Goal: Task Accomplishment & Management: Manage account settings

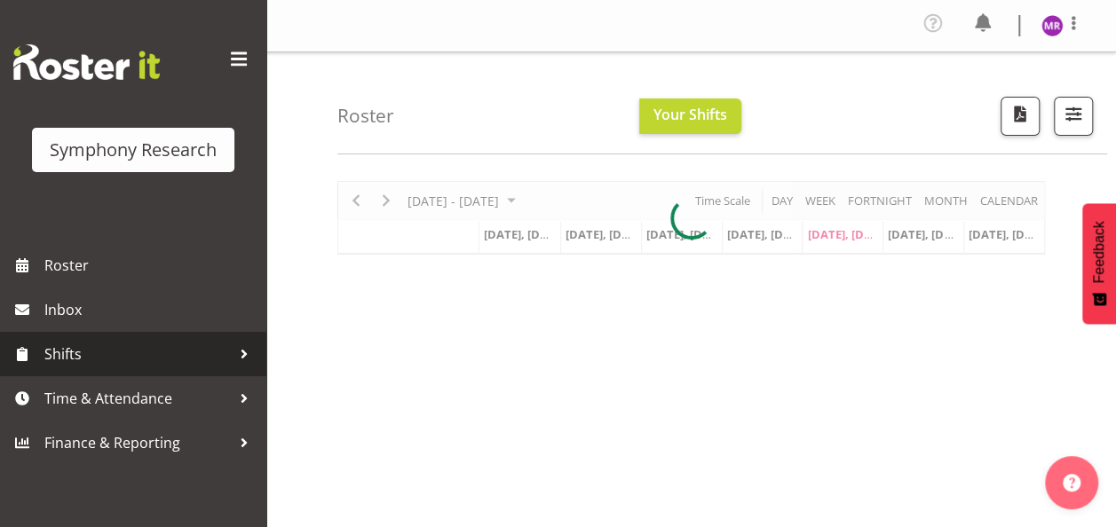
click at [149, 369] on link "Shifts" at bounding box center [133, 354] width 266 height 44
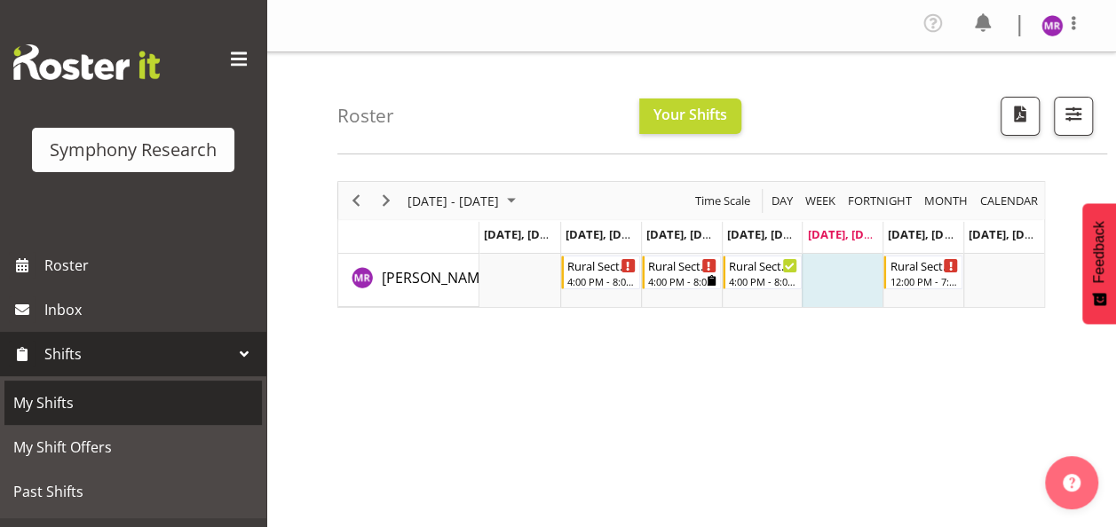
click at [84, 392] on span "My Shifts" at bounding box center [133, 403] width 240 height 27
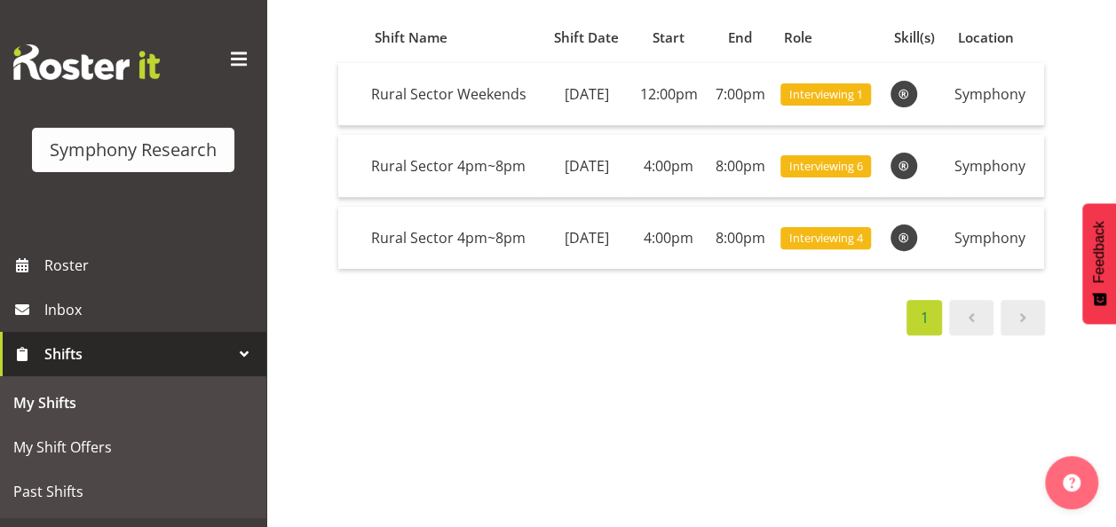
scroll to position [178, 0]
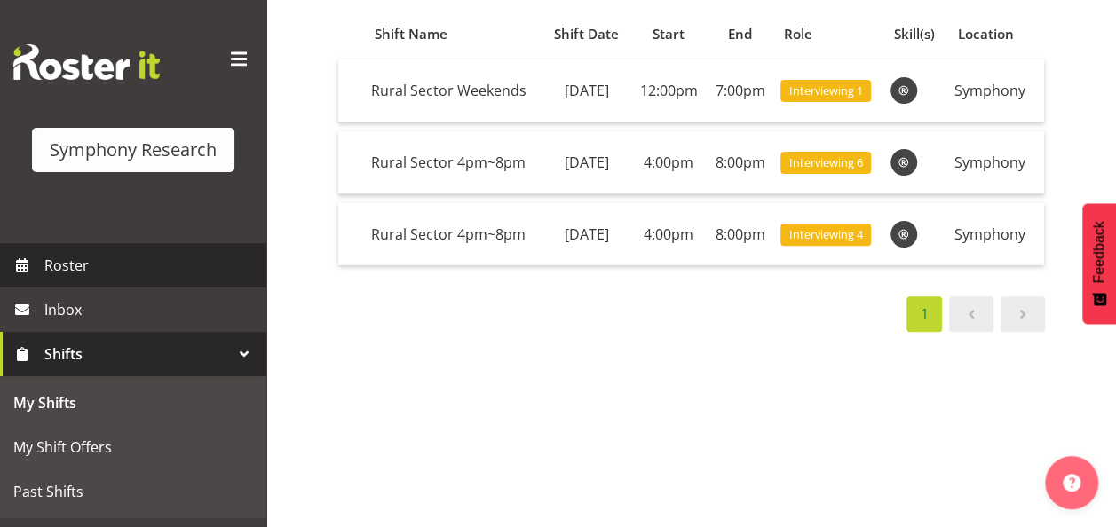
click at [119, 281] on link "Roster" at bounding box center [133, 265] width 266 height 44
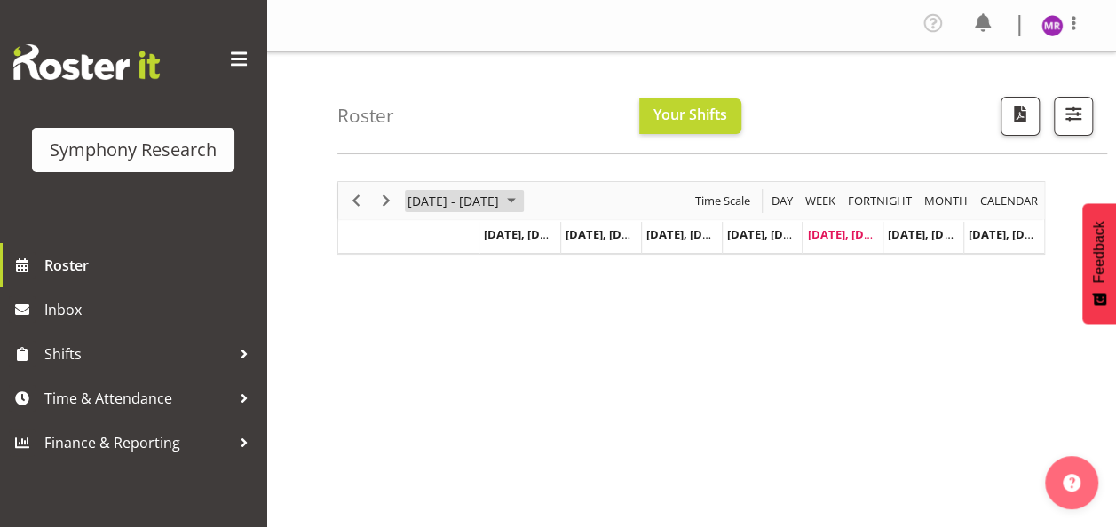
click at [522, 198] on span "September 01 - 07, 2025" at bounding box center [511, 201] width 21 height 22
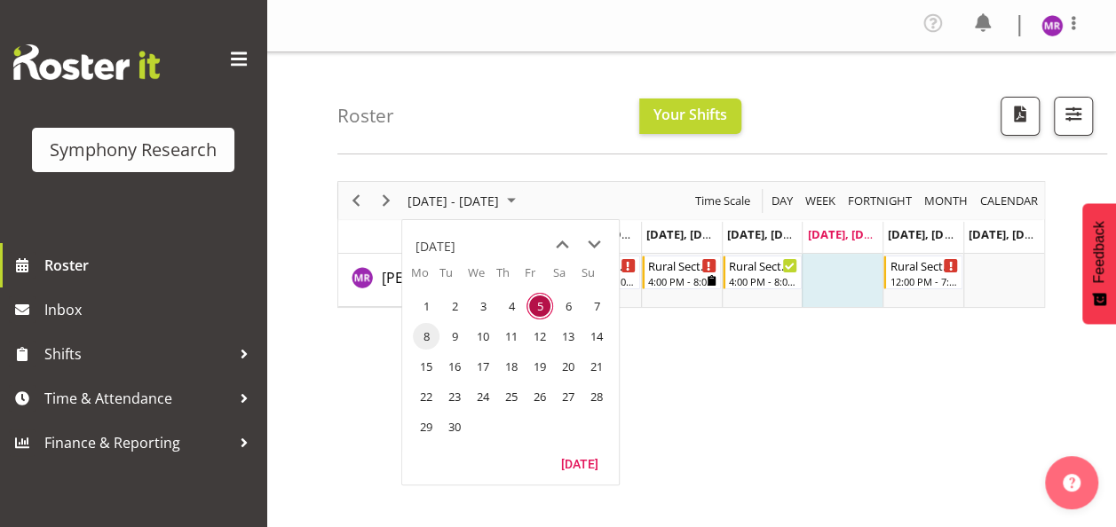
click at [432, 337] on span "8" at bounding box center [426, 336] width 27 height 27
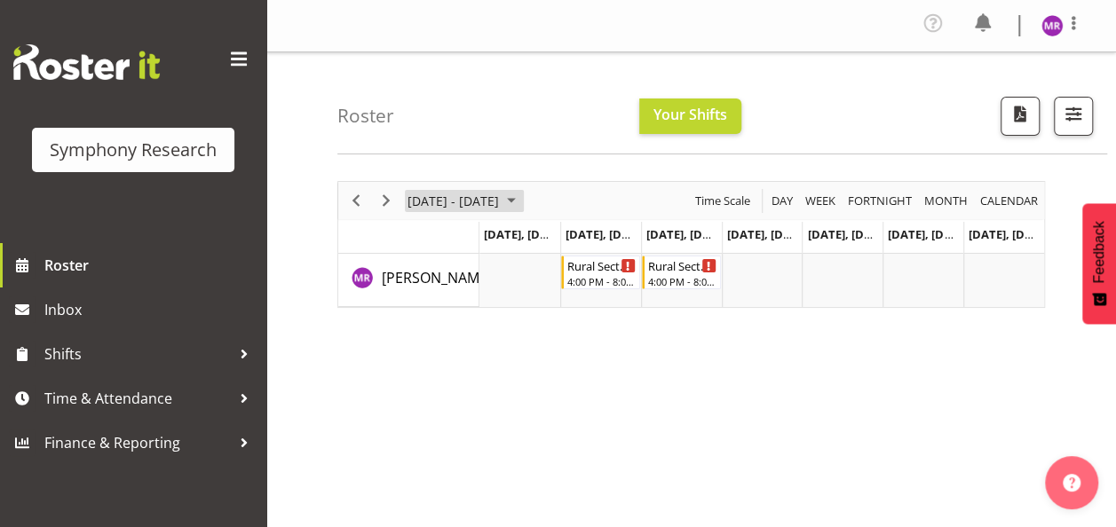
click at [522, 197] on span "September 08 - 14, 2025" at bounding box center [511, 201] width 21 height 22
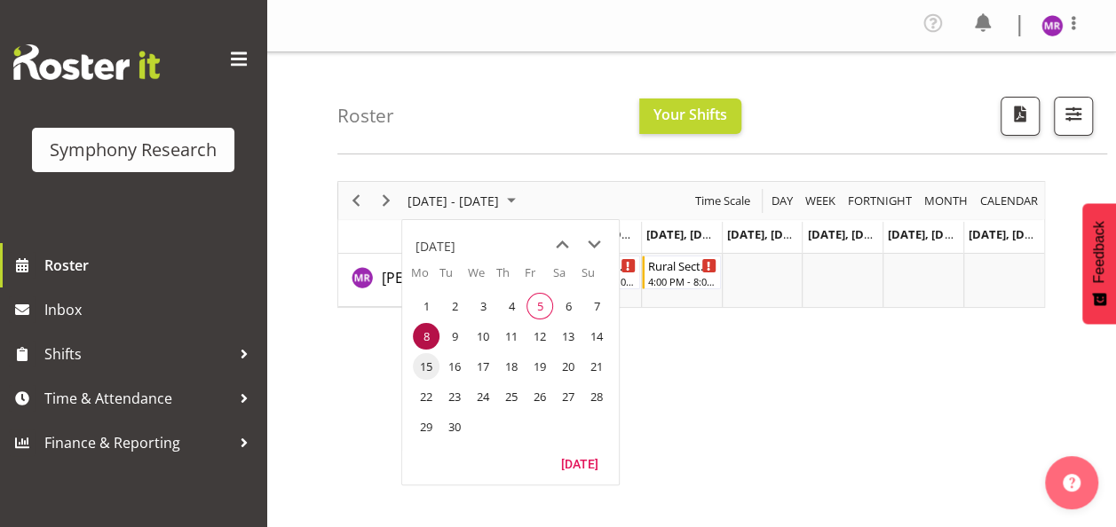
click at [426, 369] on span "15" at bounding box center [426, 366] width 27 height 27
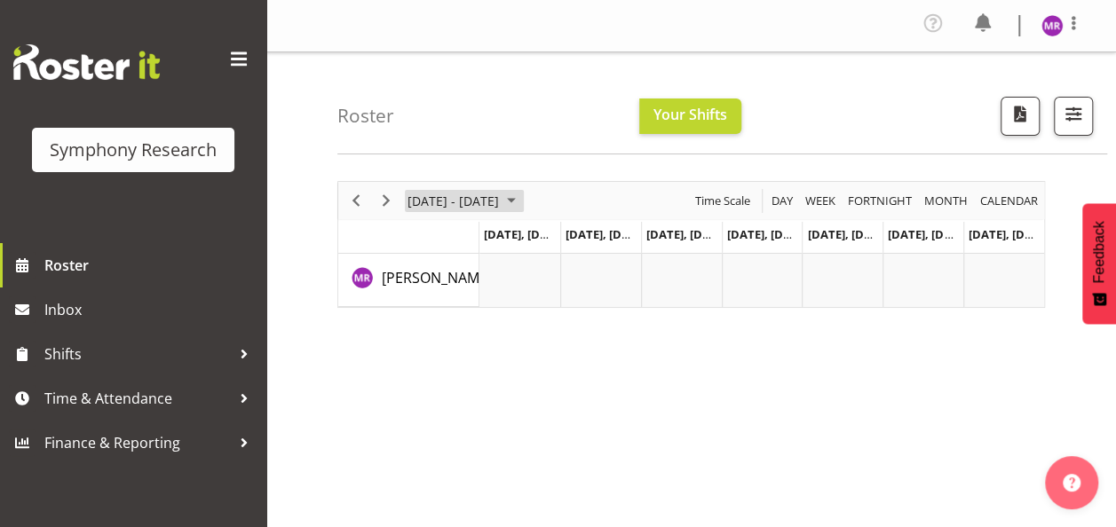
click at [522, 200] on span "September 15 - 21, 2025" at bounding box center [511, 201] width 21 height 22
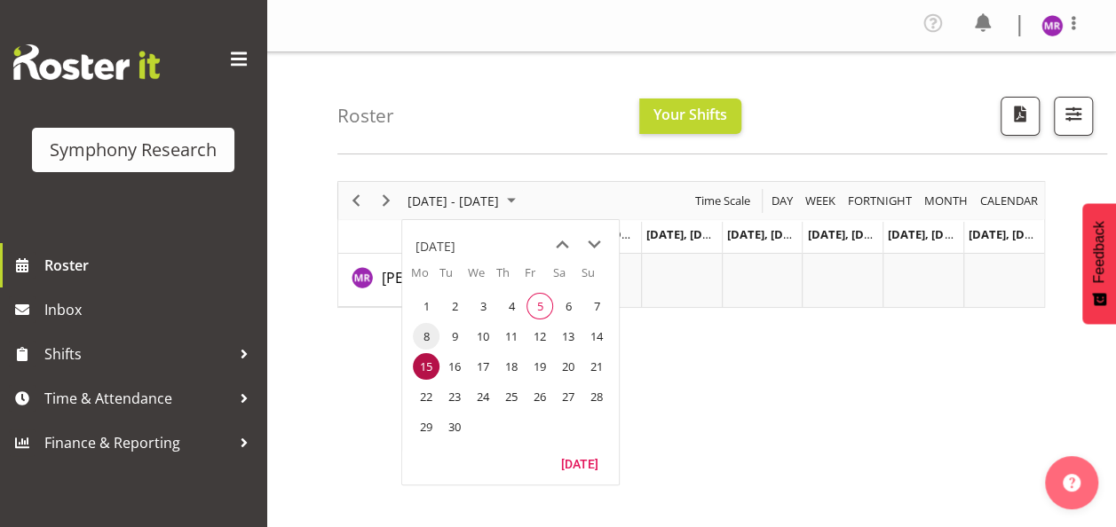
click at [428, 336] on span "8" at bounding box center [426, 336] width 27 height 27
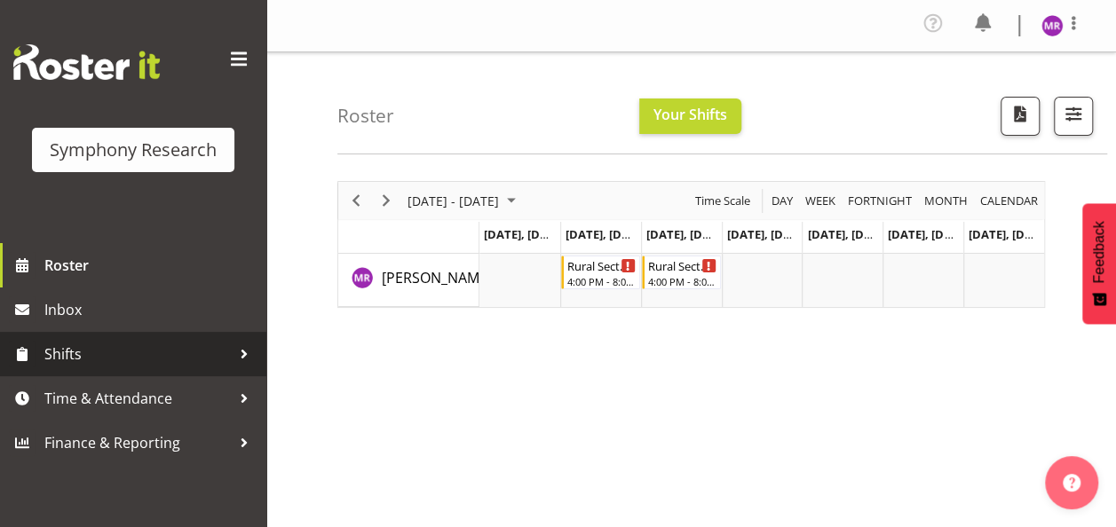
click at [57, 351] on span "Shifts" at bounding box center [137, 354] width 186 height 27
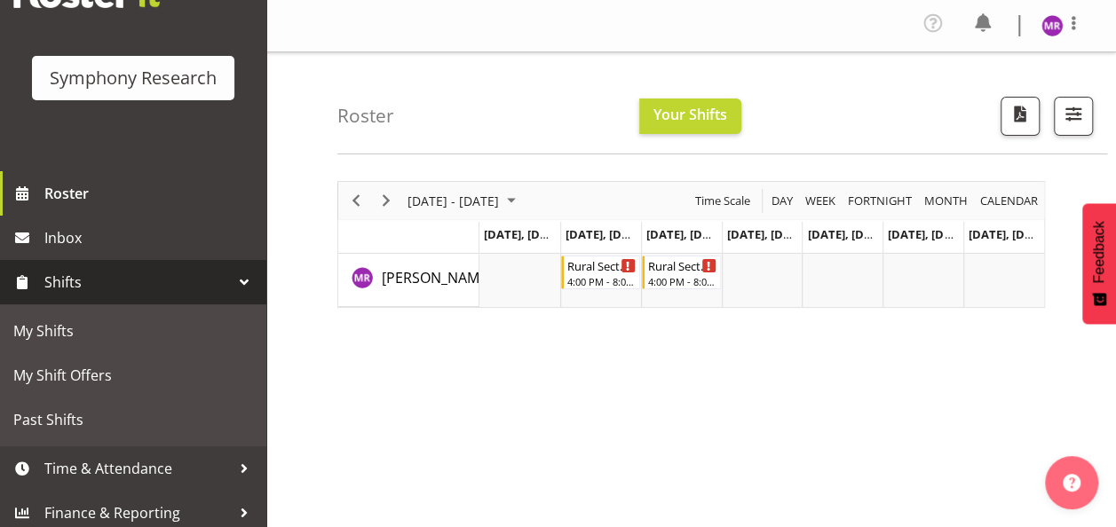
scroll to position [80, 0]
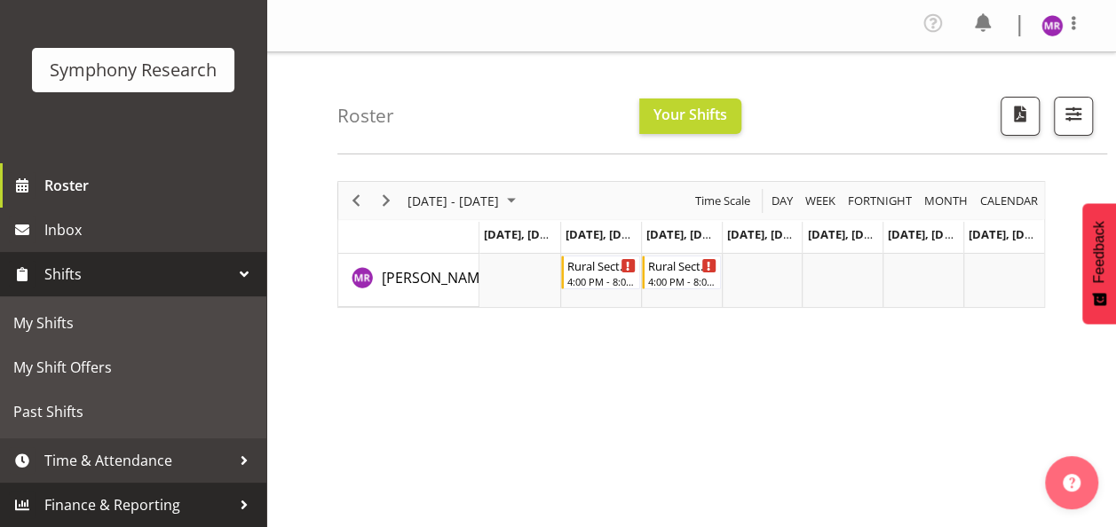
click at [168, 511] on span "Finance & Reporting" at bounding box center [137, 505] width 186 height 27
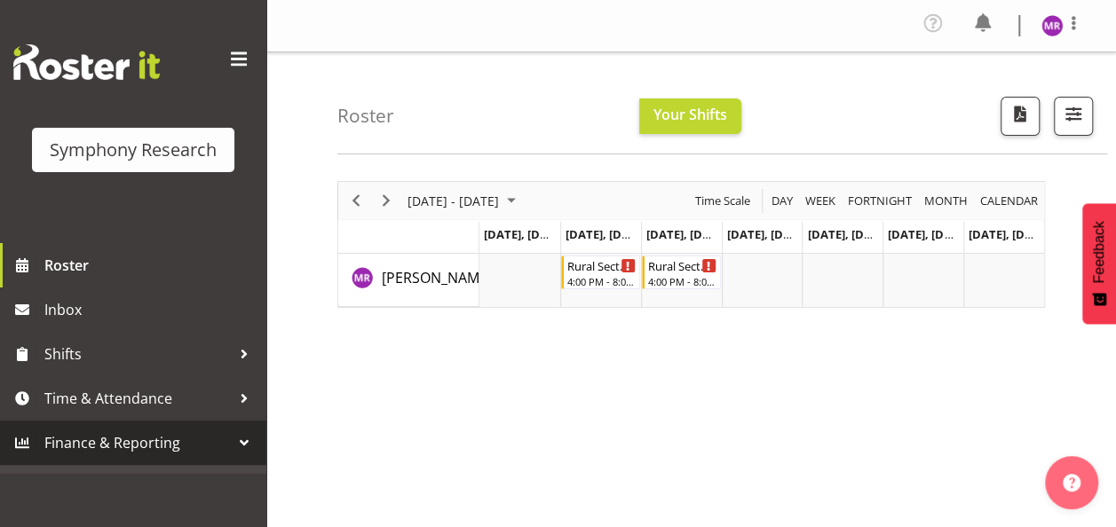
scroll to position [0, 0]
click at [236, 446] on div at bounding box center [244, 443] width 27 height 27
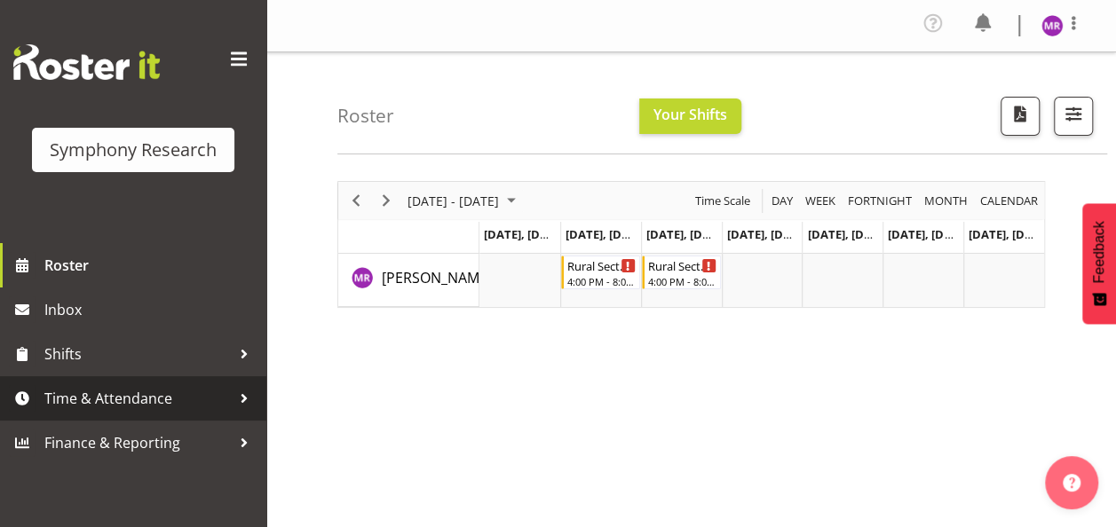
click at [187, 398] on span "Time & Attendance" at bounding box center [137, 398] width 186 height 27
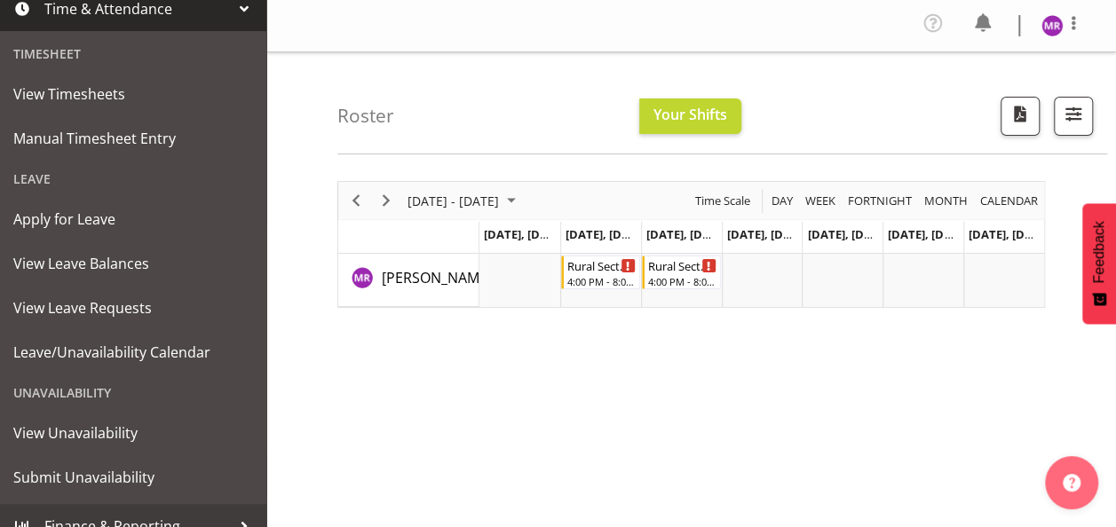
scroll to position [391, 0]
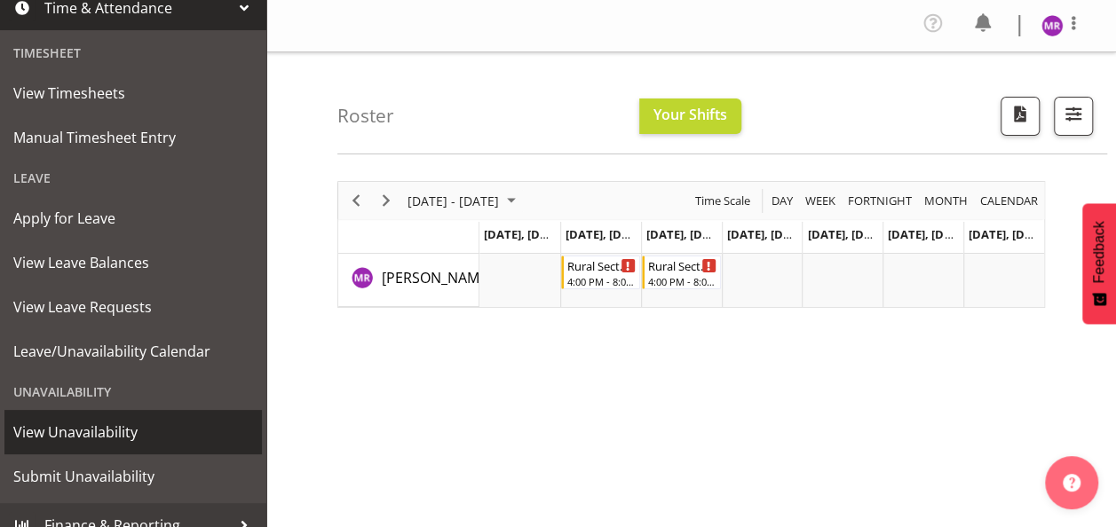
click at [65, 432] on span "View Unavailability" at bounding box center [133, 432] width 240 height 27
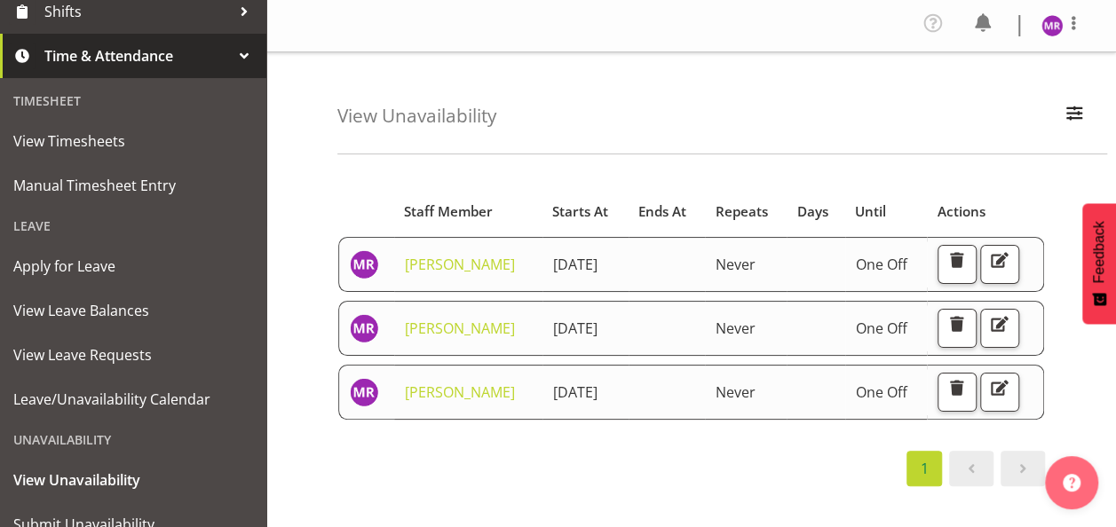
scroll to position [411, 0]
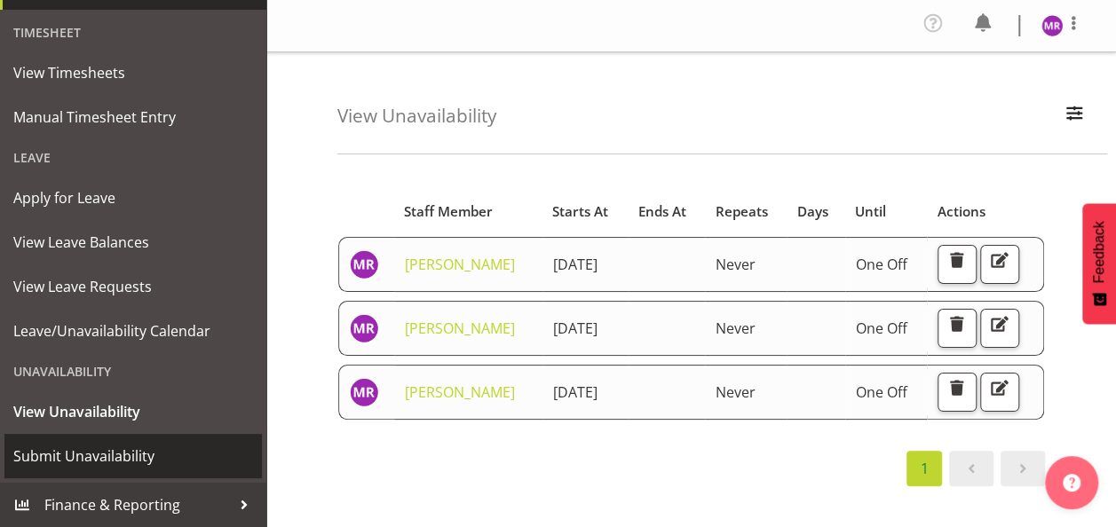
click at [85, 455] on span "Submit Unavailability" at bounding box center [133, 456] width 240 height 27
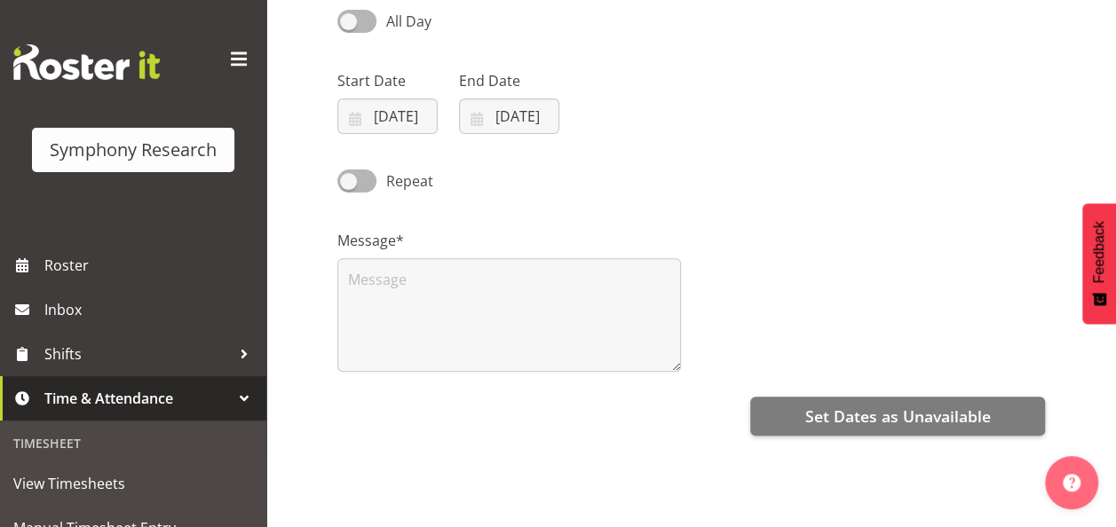
scroll to position [178, 0]
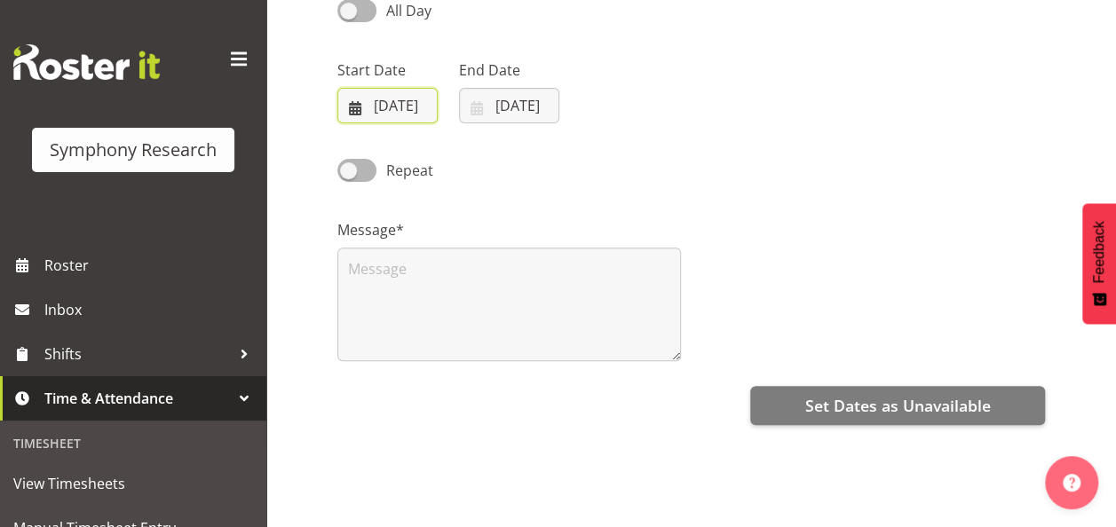
click at [389, 99] on input "[DATE]" at bounding box center [387, 106] width 100 height 36
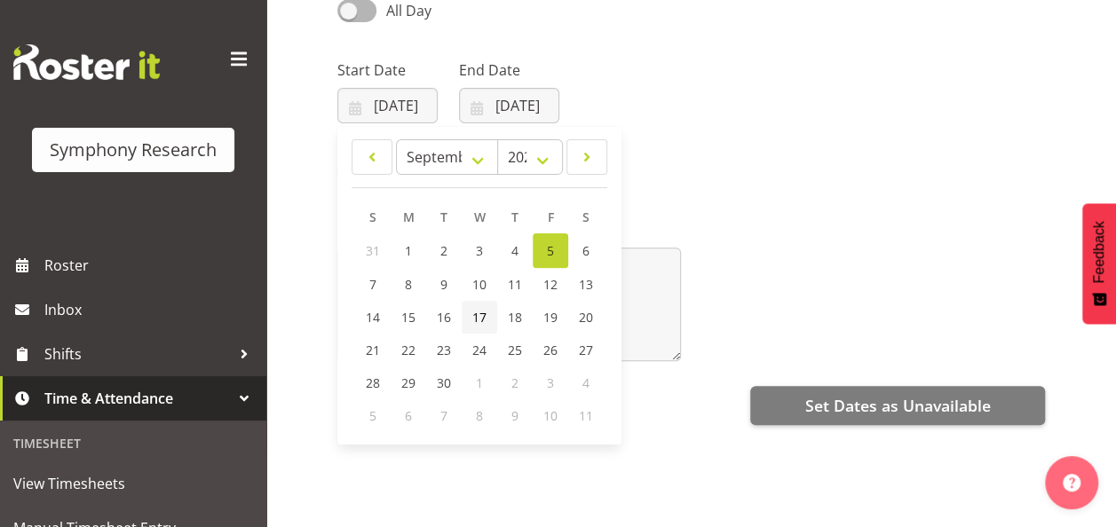
click at [481, 318] on span "17" at bounding box center [479, 317] width 14 height 17
type input "[DATE]"
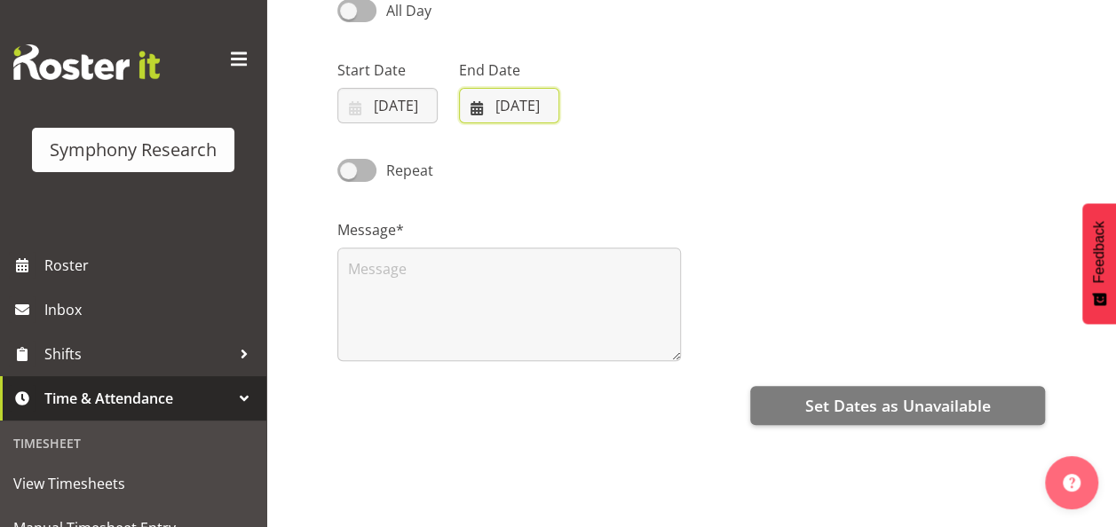
click at [524, 99] on input "[DATE]" at bounding box center [509, 106] width 100 height 36
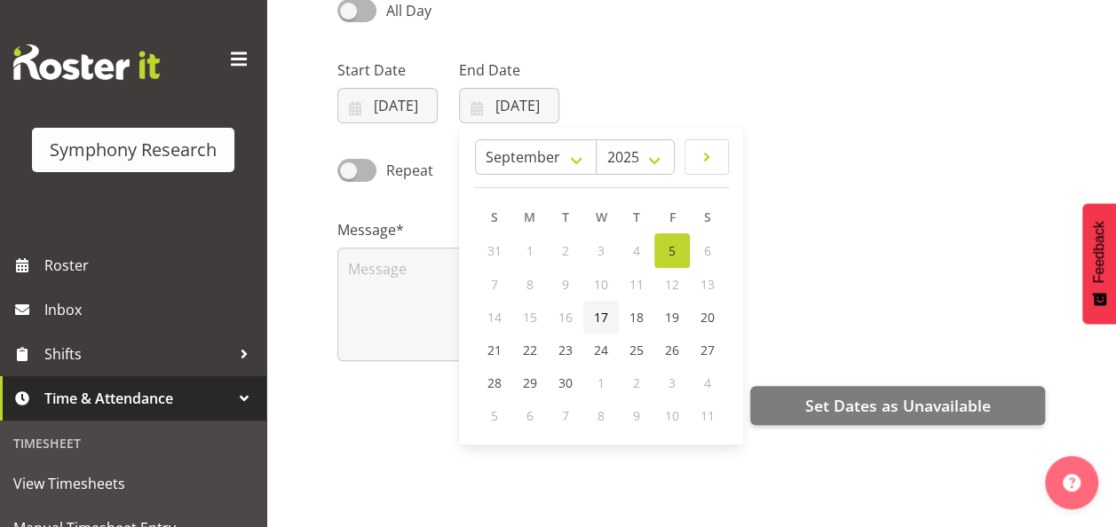
click at [598, 312] on span "17" at bounding box center [601, 317] width 14 height 17
type input "[DATE]"
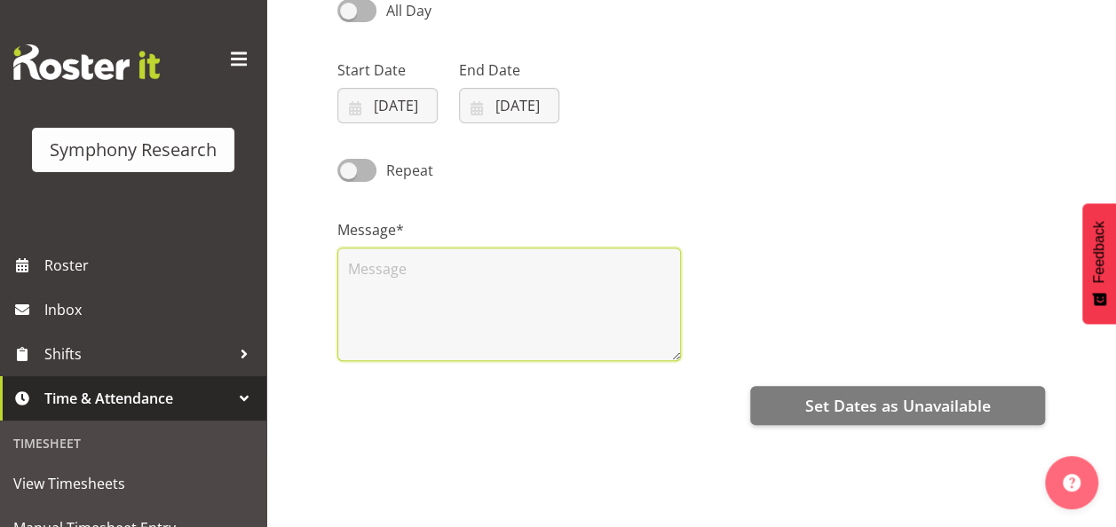
click at [559, 277] on textarea at bounding box center [509, 305] width 344 height 114
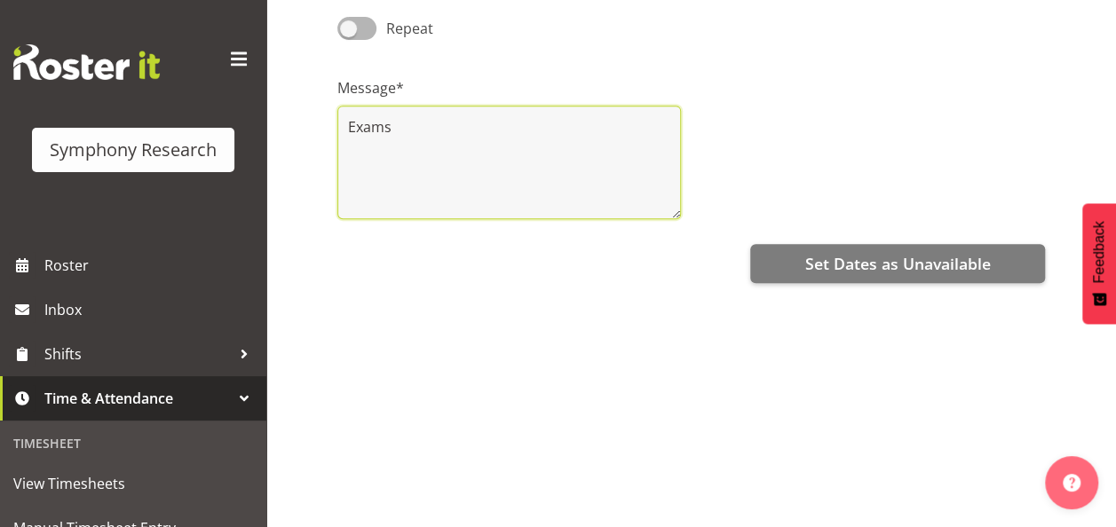
scroll to position [345, 0]
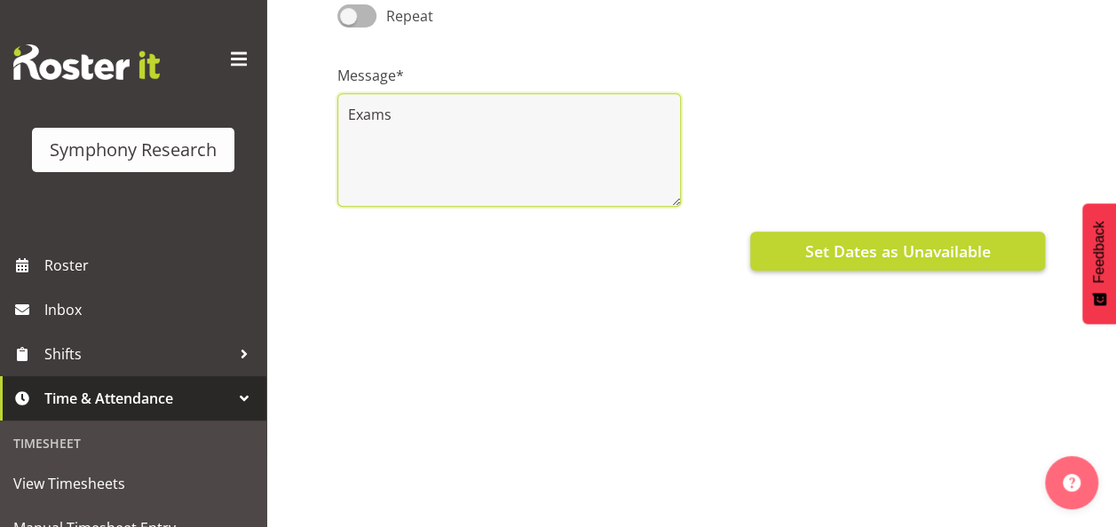
type textarea "Exams"
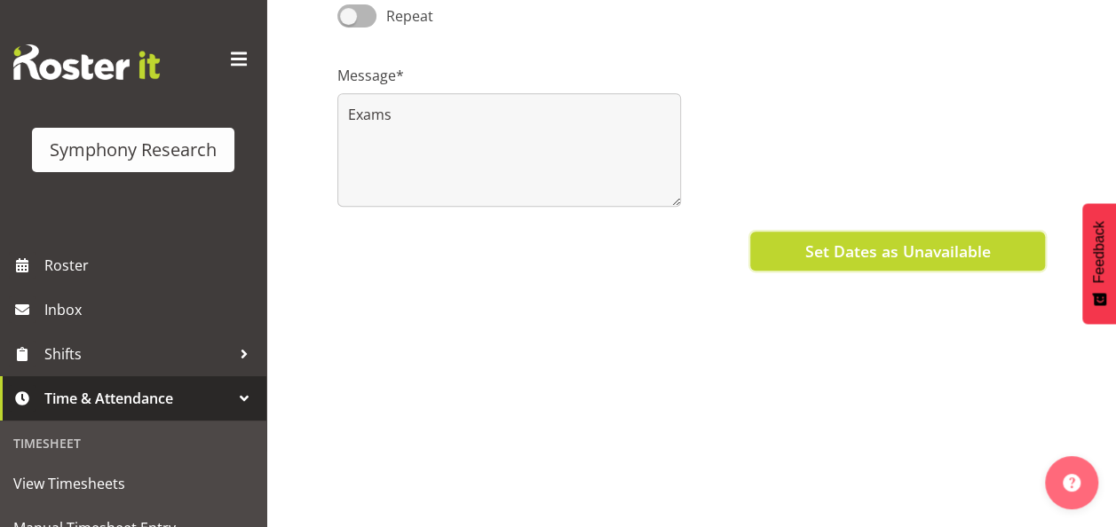
click at [909, 240] on span "Set Dates as Unavailable" at bounding box center [897, 251] width 186 height 23
